Goal: Task Accomplishment & Management: Complete application form

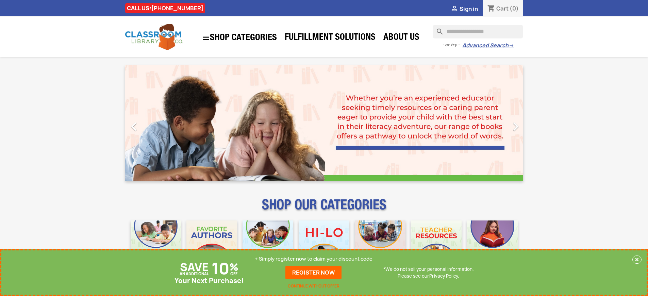
click at [313, 259] on p "+ Simply register now to claim your discount code" at bounding box center [314, 258] width 118 height 7
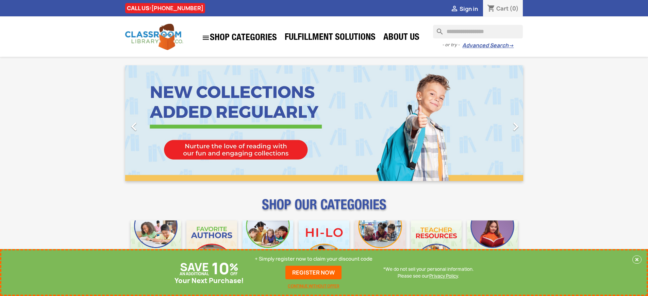
click at [313, 259] on p "+ Simply register now to claim your discount code" at bounding box center [314, 258] width 118 height 7
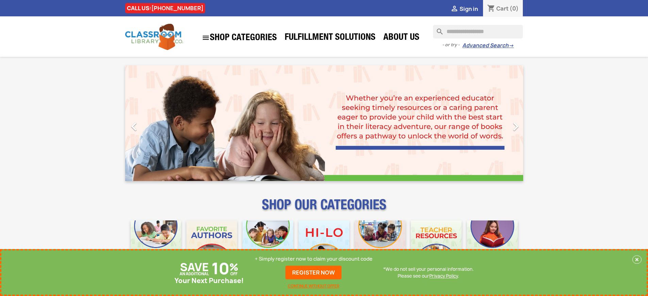
click at [313, 259] on p "+ Simply register now to claim your discount code" at bounding box center [314, 258] width 118 height 7
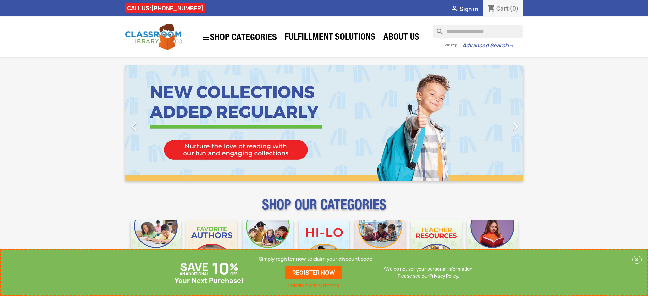
click at [313, 259] on p "+ Simply register now to claim your discount code" at bounding box center [314, 258] width 118 height 7
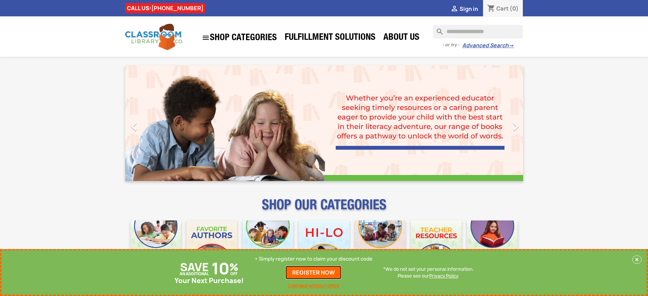
click at [313, 272] on link "REGISTER NOW" at bounding box center [313, 272] width 56 height 14
click at [313, 259] on p "+ Simply register now to claim your discount code" at bounding box center [314, 258] width 118 height 7
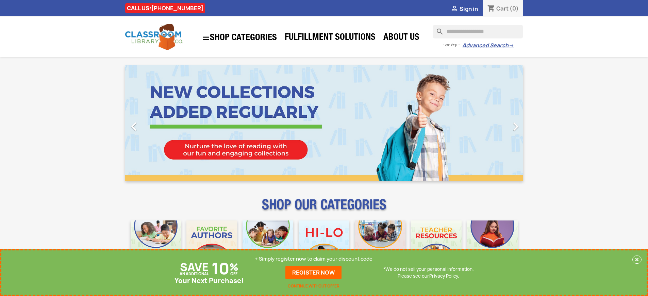
click at [313, 259] on p "+ Simply register now to claim your discount code" at bounding box center [314, 258] width 118 height 7
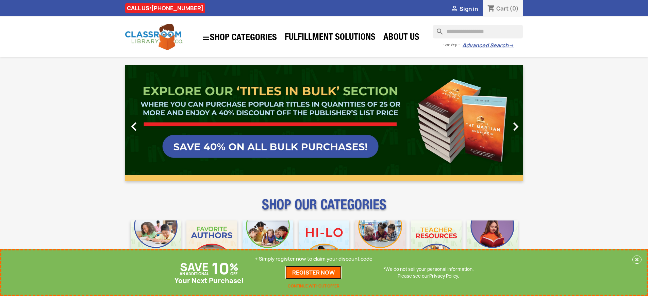
click at [313, 272] on link "REGISTER NOW" at bounding box center [313, 272] width 56 height 14
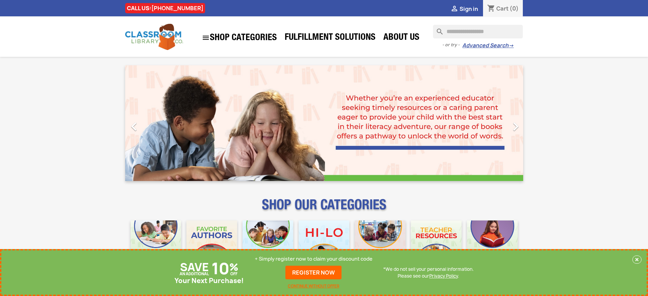
click at [313, 259] on p "+ Simply register now to claim your discount code" at bounding box center [314, 258] width 118 height 7
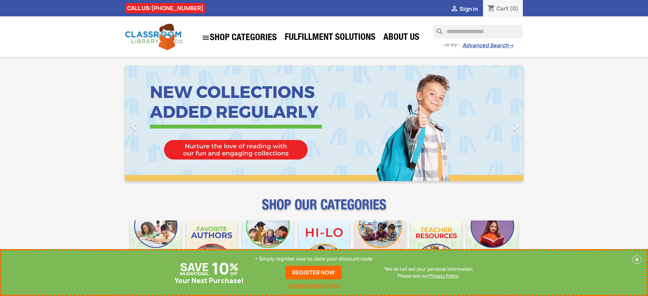
click at [313, 259] on p "+ Simply register now to claim your discount code" at bounding box center [314, 258] width 118 height 7
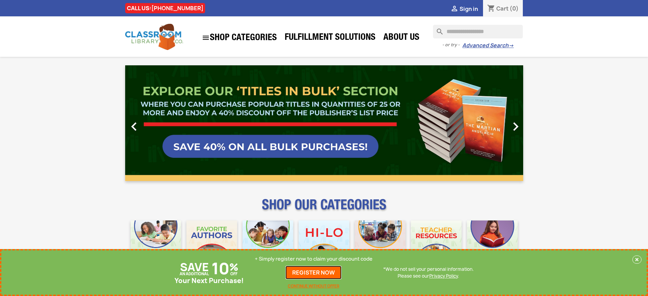
click at [313, 272] on link "REGISTER NOW" at bounding box center [313, 272] width 56 height 14
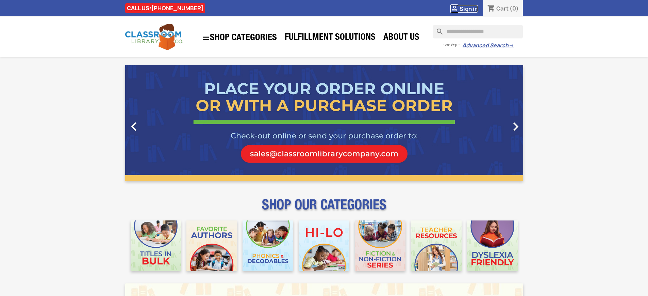
click at [468, 8] on span "Sign in" at bounding box center [468, 8] width 18 height 7
